Goal: Transaction & Acquisition: Download file/media

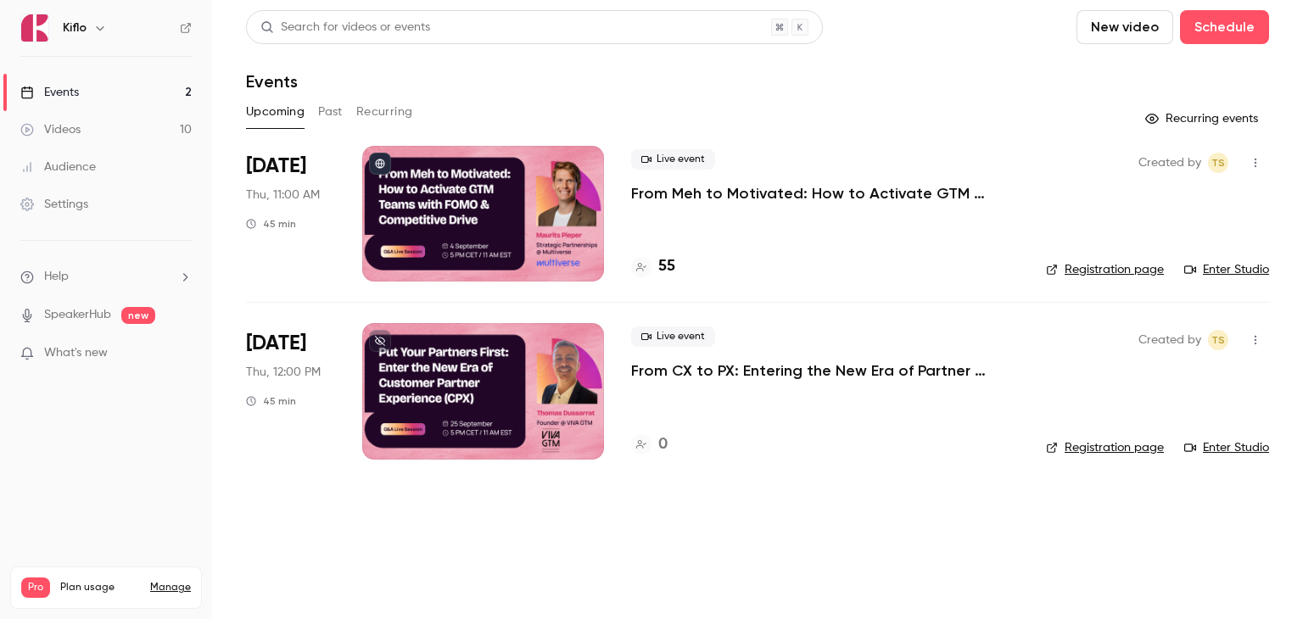
click at [686, 196] on p "From Meh to Motivated: How to Activate GTM Teams with FOMO & Competitive Drive" at bounding box center [825, 193] width 388 height 20
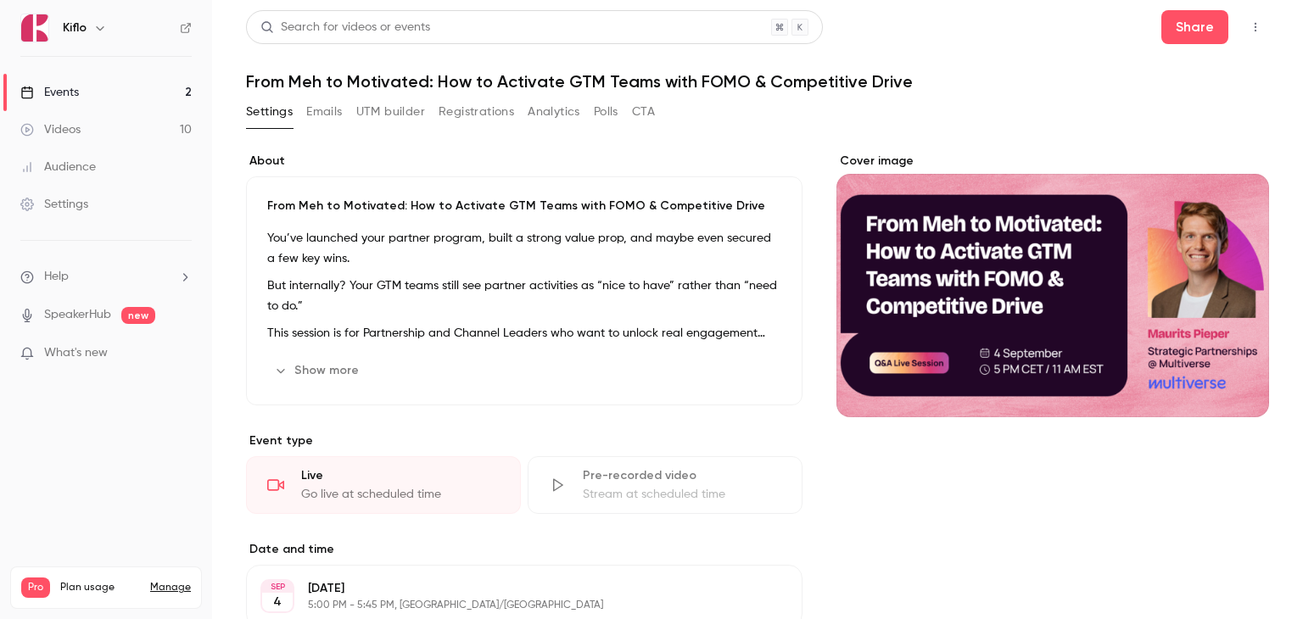
click at [470, 114] on button "Registrations" at bounding box center [475, 111] width 75 height 27
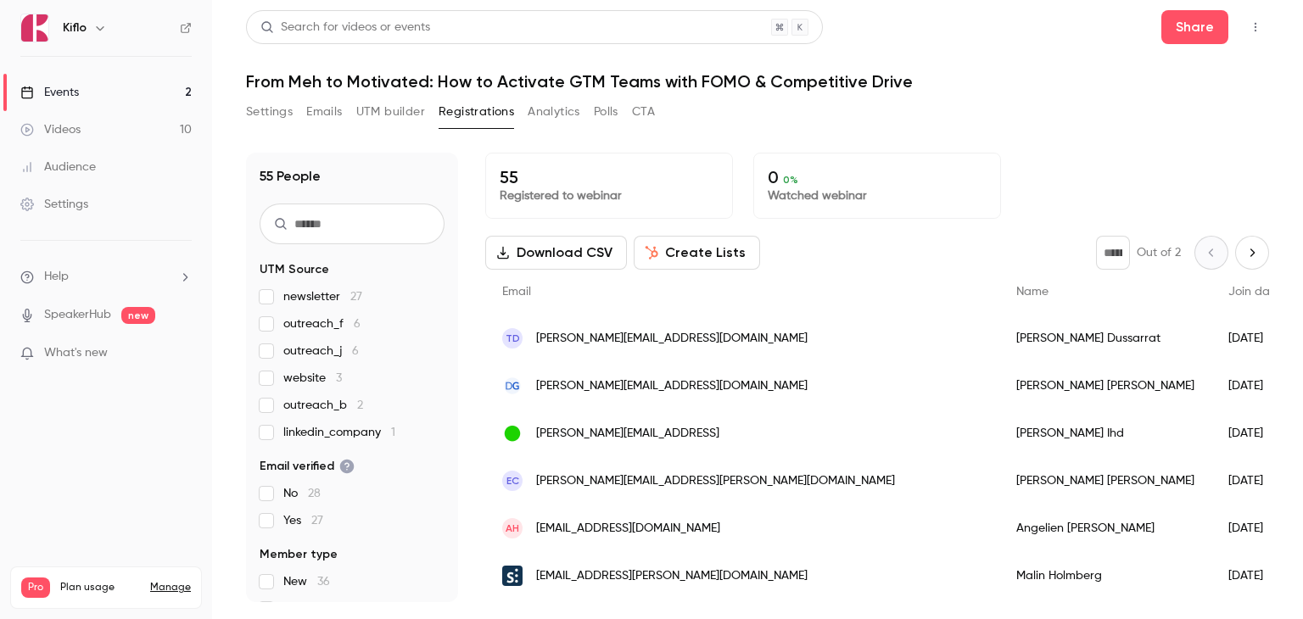
click at [79, 92] on div "Events" at bounding box center [49, 92] width 59 height 17
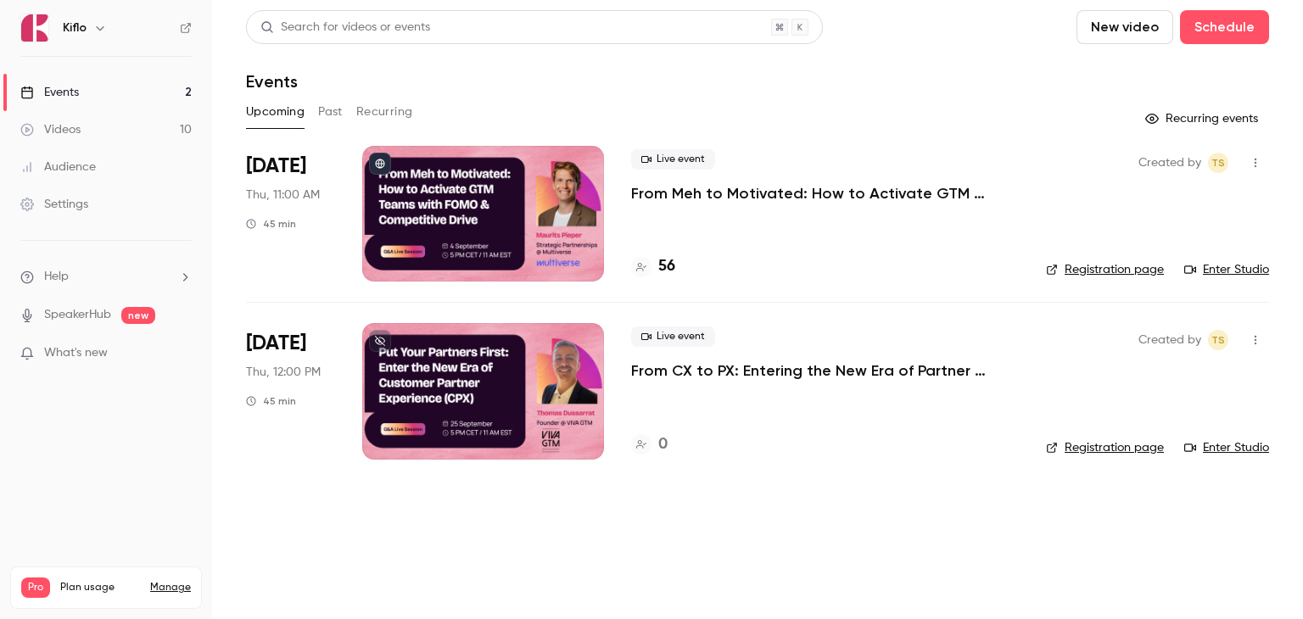
click at [612, 530] on main "Search for videos or events New video Schedule Events Upcoming Past Recurring R…" at bounding box center [757, 309] width 1091 height 619
click at [666, 193] on p "From Meh to Motivated: How to Activate GTM Teams with FOMO & Competitive Drive" at bounding box center [825, 193] width 388 height 20
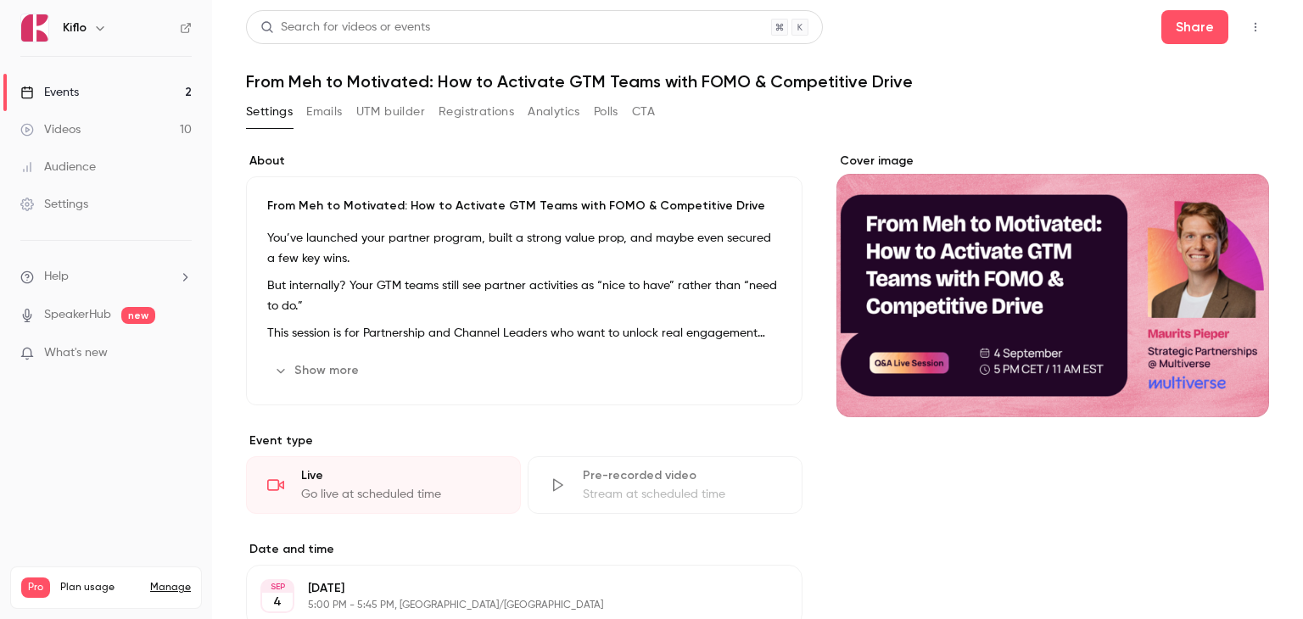
click at [473, 116] on button "Registrations" at bounding box center [475, 111] width 75 height 27
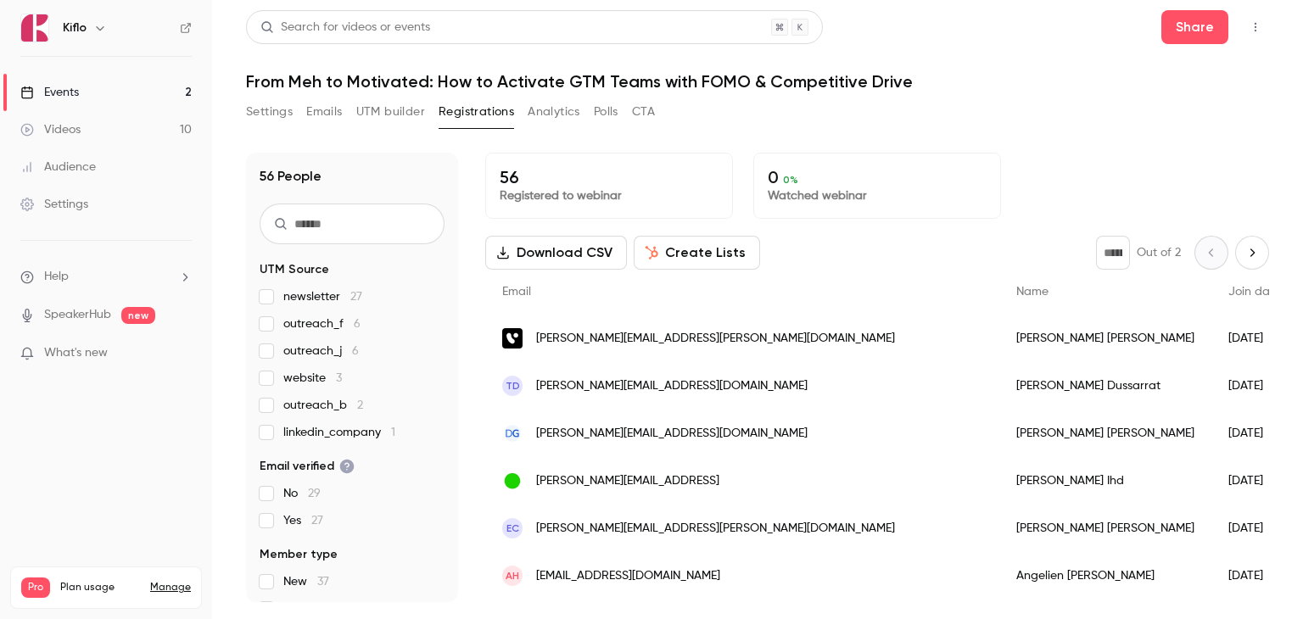
click at [577, 260] on button "Download CSV" at bounding box center [556, 253] width 142 height 34
click at [122, 92] on link "Events 2" at bounding box center [106, 92] width 212 height 37
